Goal: Find specific page/section: Find specific page/section

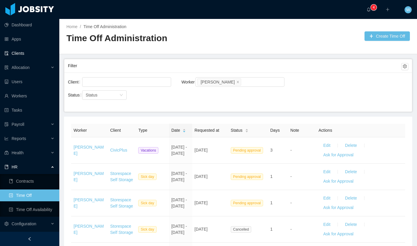
click at [34, 52] on link "Clients" at bounding box center [29, 53] width 50 height 12
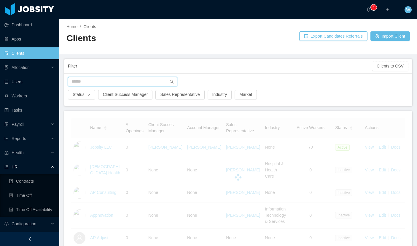
click at [132, 81] on input "text" at bounding box center [122, 81] width 109 height 9
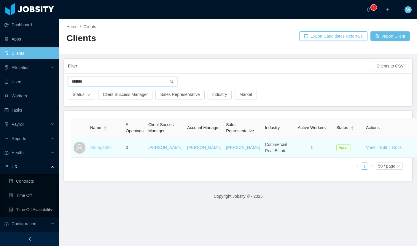
type input "*******"
click at [110, 150] on link "Storage360" at bounding box center [100, 147] width 21 height 5
